Goal: Use online tool/utility: Use online tool/utility

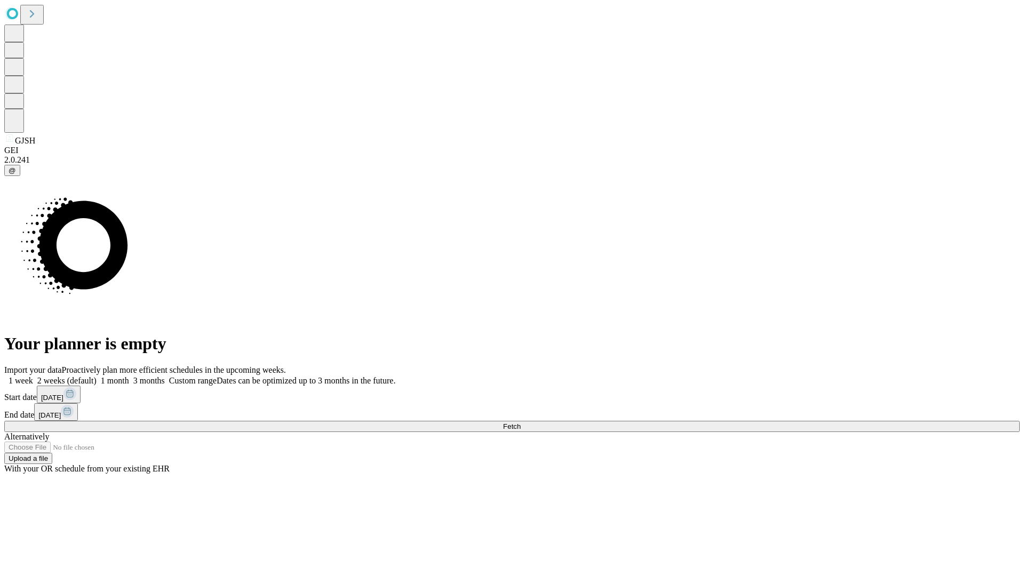
click at [520, 422] on span "Fetch" at bounding box center [512, 426] width 18 height 8
